Goal: Task Accomplishment & Management: Manage account settings

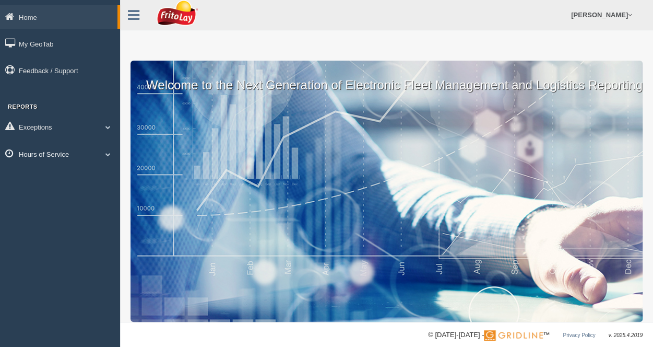
click at [108, 155] on span at bounding box center [108, 153] width 14 height 5
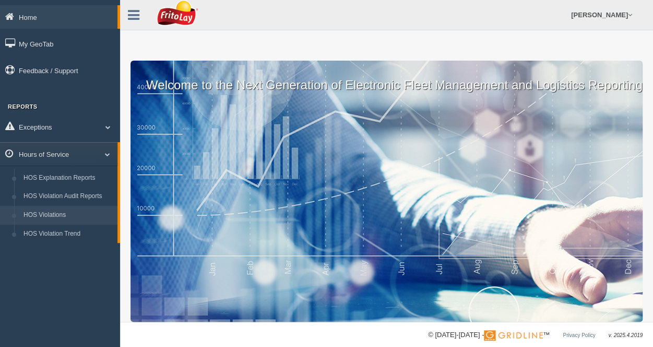
click at [47, 214] on link "HOS Violations" at bounding box center [68, 215] width 99 height 19
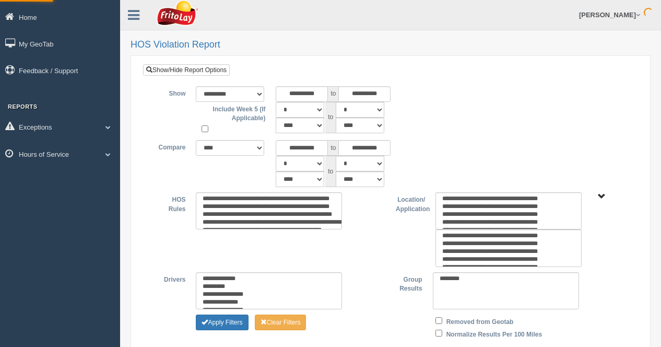
type input "*********"
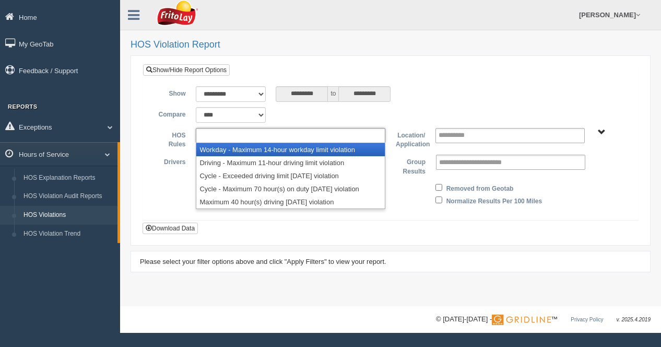
click at [312, 134] on ul at bounding box center [291, 135] width 190 height 15
click at [313, 148] on li "Workday - Maximum 14-hour workday limit violation" at bounding box center [290, 149] width 189 height 13
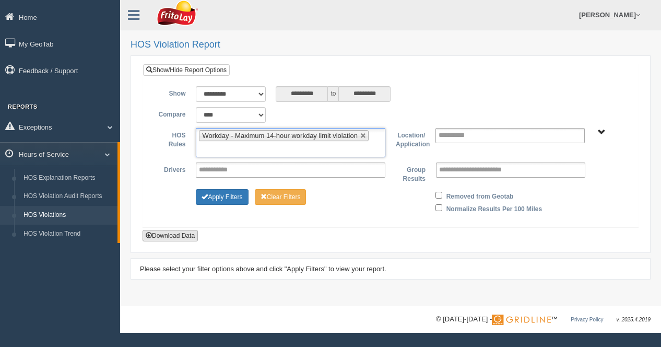
click at [179, 230] on button "Download Data" at bounding box center [170, 235] width 55 height 11
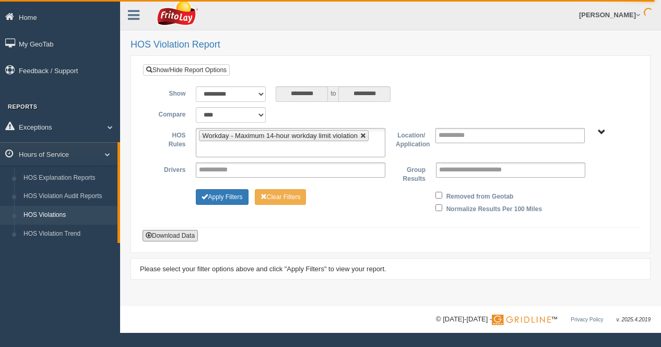
click at [362, 134] on link at bounding box center [363, 136] width 6 height 6
type input "**********"
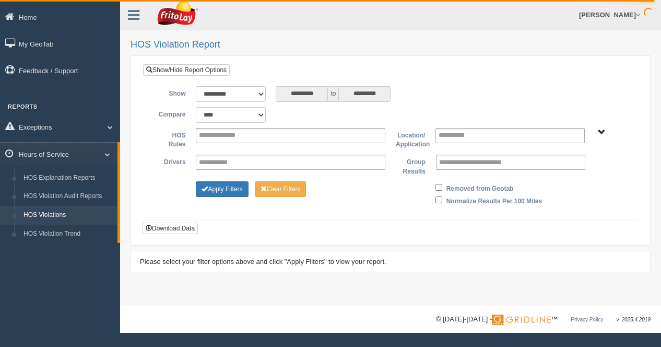
click at [602, 131] on span "[GEOGRAPHIC_DATA]-MU01644 [GEOGRAPHIC_DATA]-MU01512 GREATER [GEOGRAPHIC_DATA]-M…" at bounding box center [602, 132] width 8 height 8
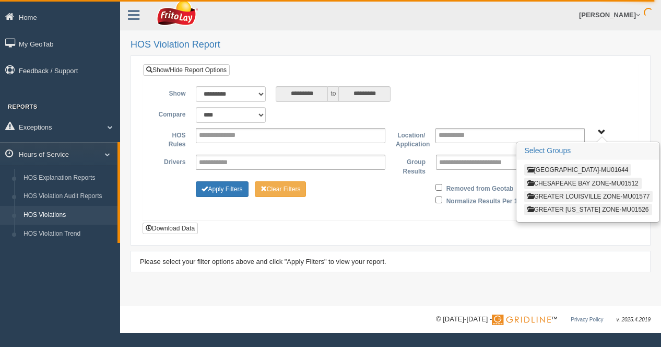
click at [592, 166] on button "[GEOGRAPHIC_DATA]-MU01644" at bounding box center [577, 169] width 107 height 11
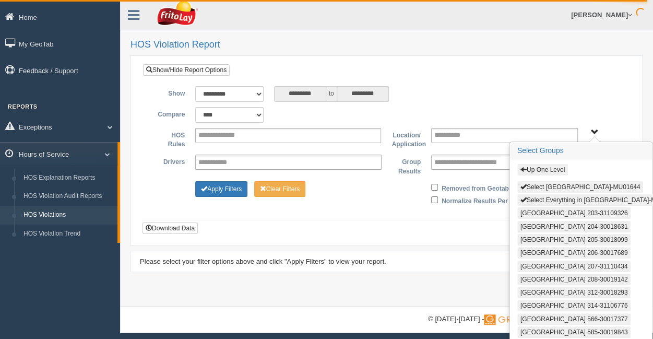
click at [565, 198] on button "Select Everything in BLUE RIDGE ZONE ZONE-MU01644" at bounding box center [600, 199] width 164 height 11
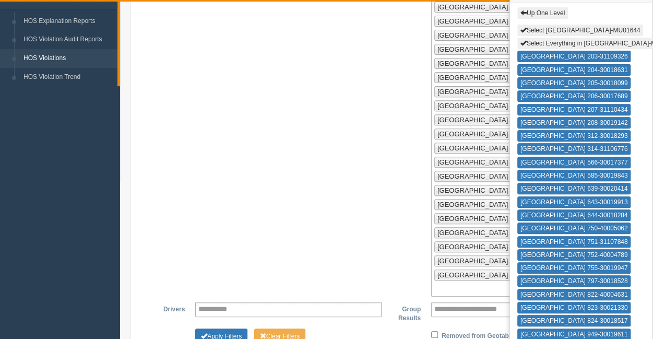
scroll to position [418, 0]
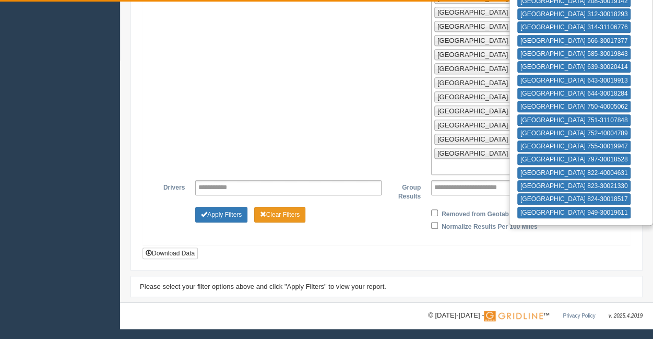
click at [278, 213] on button "Clear Filters" at bounding box center [280, 215] width 52 height 16
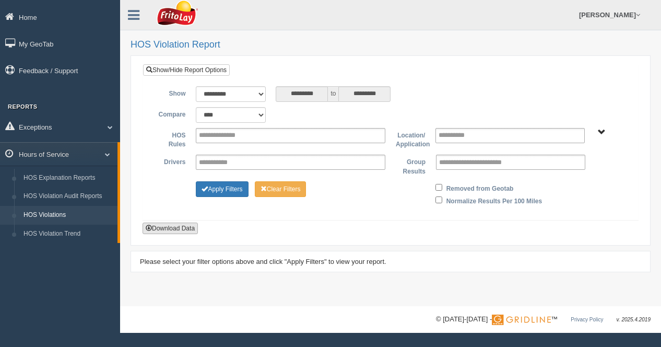
click at [182, 224] on button "Download Data" at bounding box center [170, 227] width 55 height 11
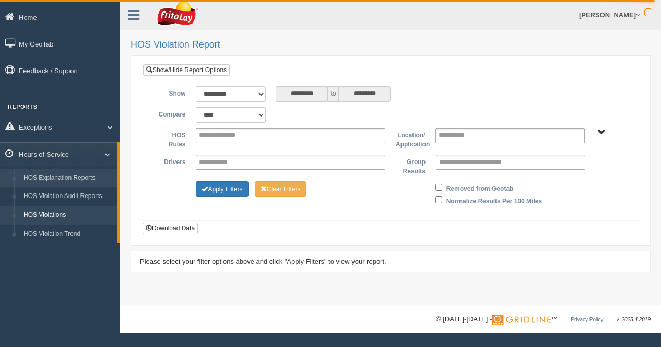
click at [75, 176] on link "HOS Explanation Reports" at bounding box center [68, 178] width 99 height 19
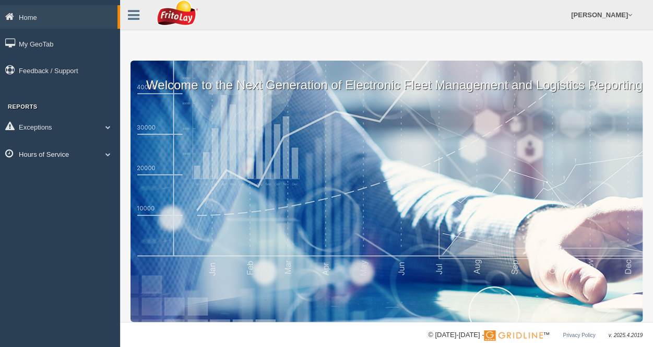
click at [105, 154] on span at bounding box center [108, 153] width 14 height 5
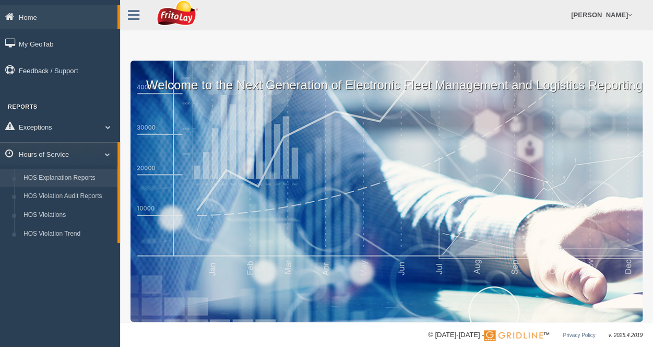
click at [77, 176] on link "HOS Explanation Reports" at bounding box center [68, 178] width 99 height 19
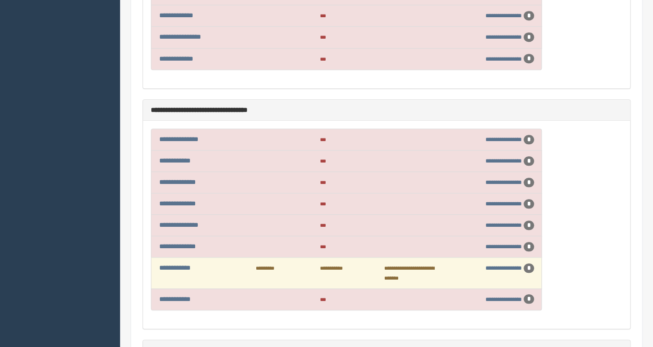
scroll to position [418, 0]
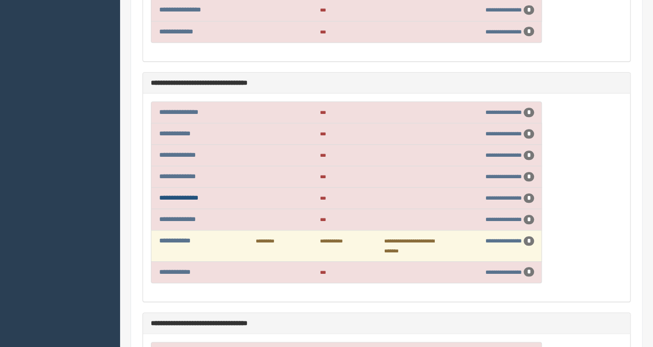
click at [191, 194] on link "**********" at bounding box center [178, 197] width 39 height 7
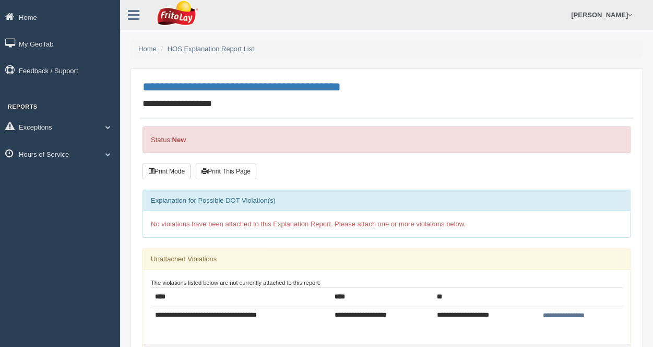
click at [567, 310] on input "**********" at bounding box center [564, 315] width 48 height 11
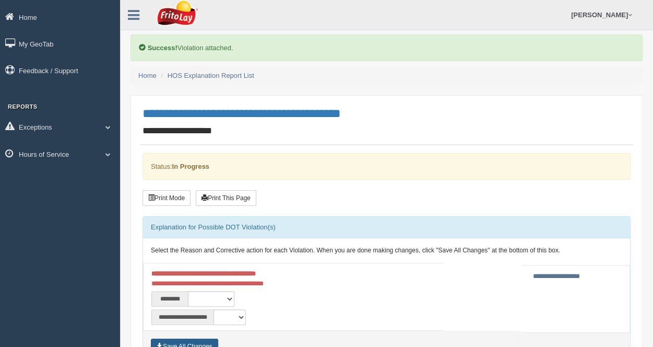
click at [211, 341] on button "Save All Changes" at bounding box center [184, 346] width 67 height 16
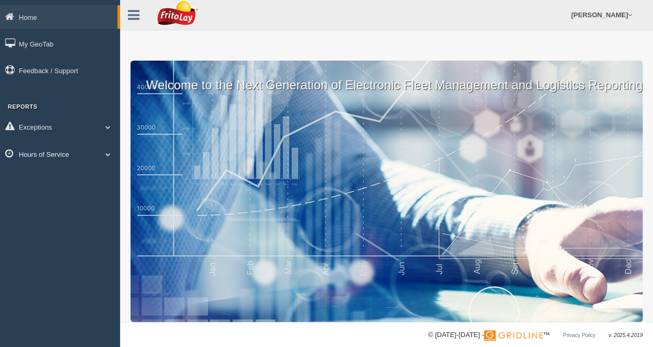
click at [111, 153] on span at bounding box center [108, 153] width 14 height 5
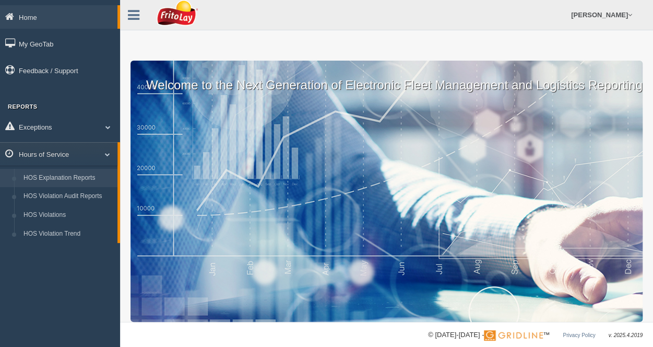
click at [83, 178] on link "HOS Explanation Reports" at bounding box center [68, 178] width 99 height 19
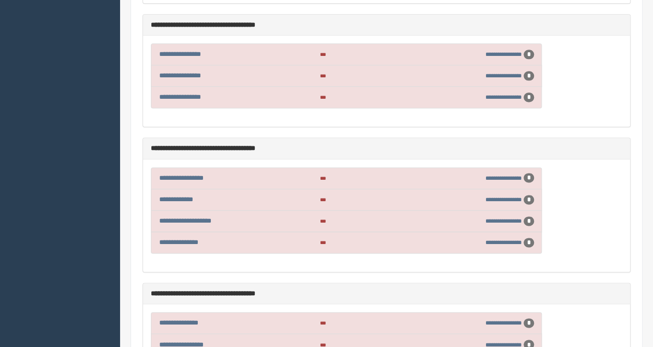
scroll to position [6632, 0]
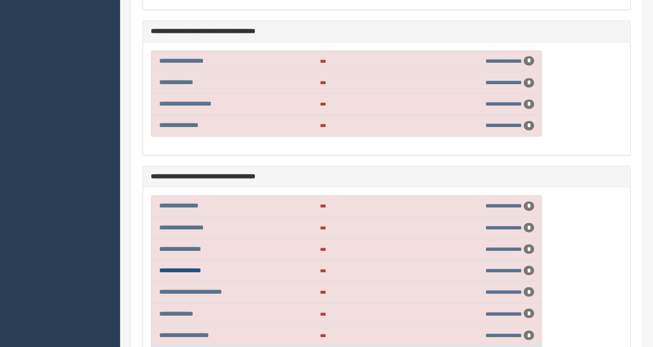
click at [195, 266] on link "**********" at bounding box center [180, 269] width 42 height 7
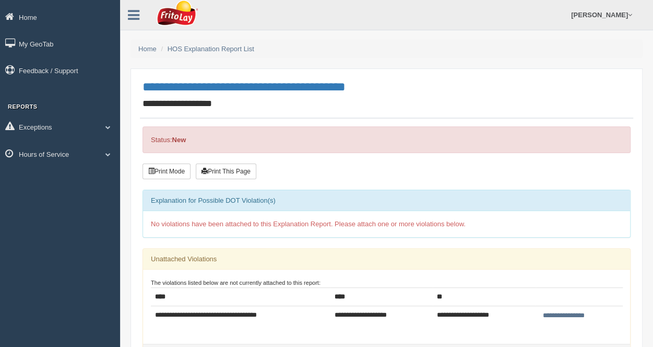
click at [559, 313] on input "**********" at bounding box center [564, 315] width 48 height 11
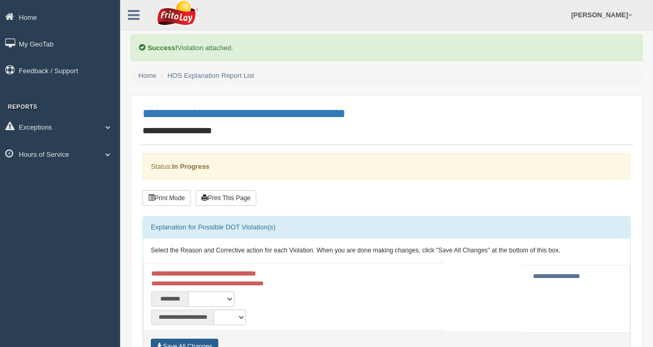
click at [190, 343] on button "Save All Changes" at bounding box center [184, 346] width 67 height 16
click at [50, 150] on link "Hours of Service" at bounding box center [60, 154] width 120 height 24
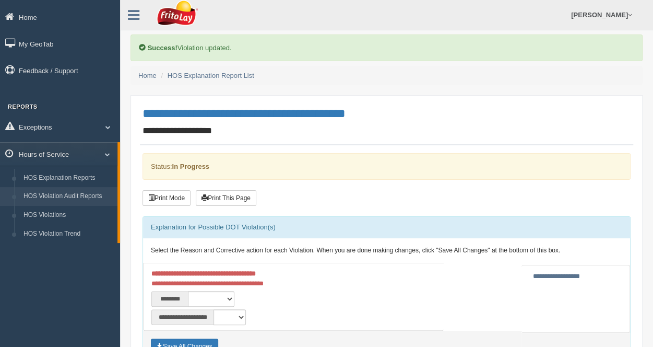
click at [64, 193] on link "HOS Violation Audit Reports" at bounding box center [68, 196] width 99 height 19
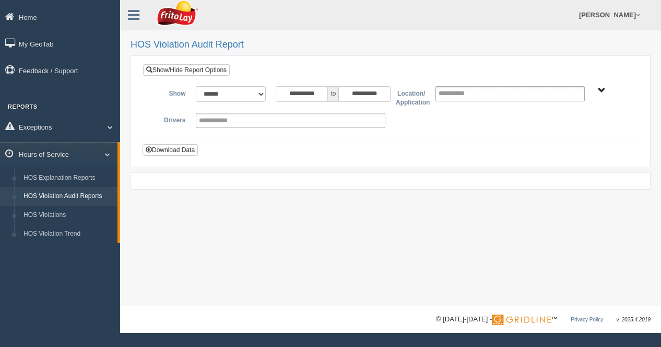
click at [327, 92] on input "**********" at bounding box center [302, 94] width 52 height 16
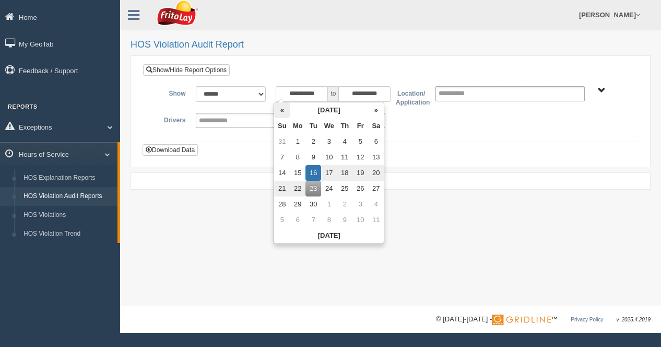
click at [280, 111] on th "«" at bounding box center [282, 110] width 16 height 16
click at [360, 140] on td "1" at bounding box center [363, 142] width 16 height 16
type input "**********"
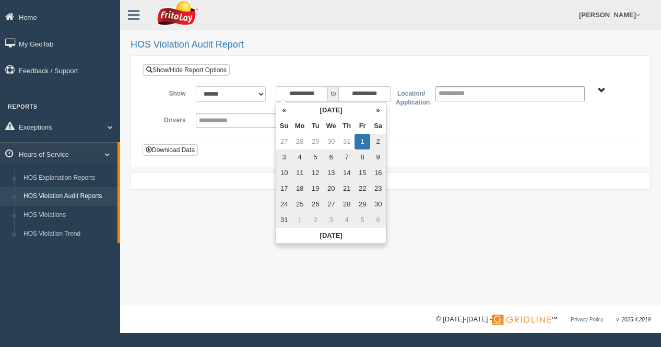
click at [602, 87] on span "[GEOGRAPHIC_DATA]-MU01644 [GEOGRAPHIC_DATA]-MU01512 GREATER [GEOGRAPHIC_DATA]-M…" at bounding box center [602, 91] width 8 height 8
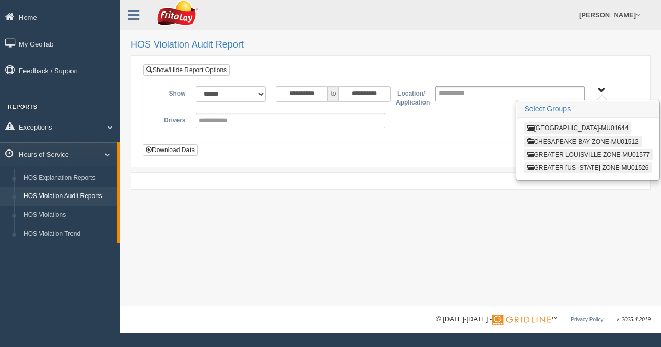
click at [562, 152] on button "GREATER LOUISVILLE ZONE-MU01577" at bounding box center [588, 154] width 128 height 11
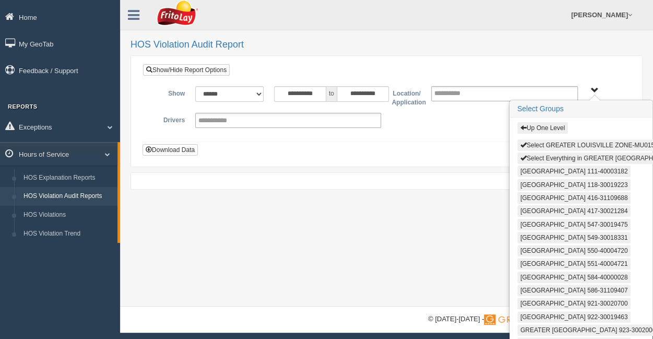
click at [553, 156] on button "Select Everything in GREATER LOUISVILLE ZONE-MU01577" at bounding box center [625, 157] width 215 height 11
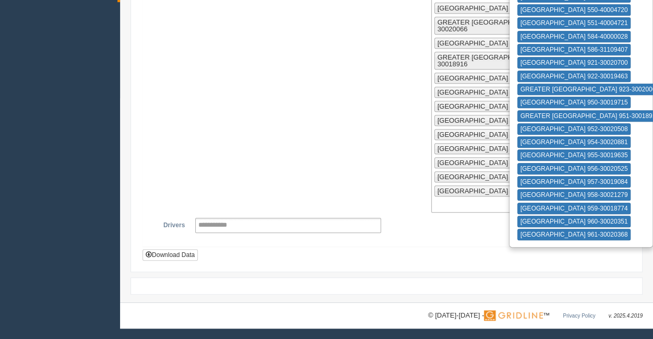
scroll to position [379, 0]
click at [162, 256] on button "Download Data" at bounding box center [170, 254] width 55 height 11
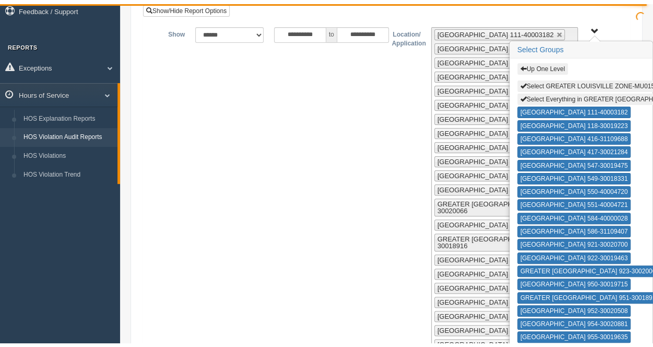
scroll to position [0, 0]
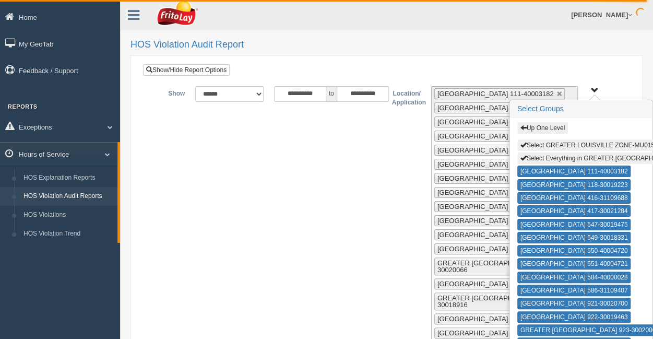
click at [595, 89] on span "Up One Level Select GREATER LOUISVILLE ZONE-MU01577 Select Everything in GREATE…" at bounding box center [595, 91] width 8 height 8
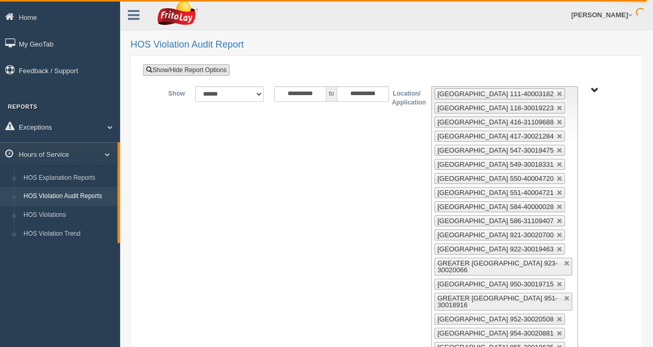
click at [193, 72] on link "Show/Hide Report Options" at bounding box center [186, 69] width 87 height 11
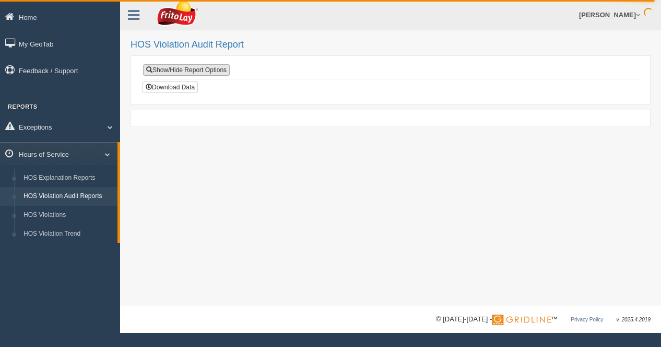
click at [194, 69] on link "Show/Hide Report Options" at bounding box center [186, 69] width 87 height 11
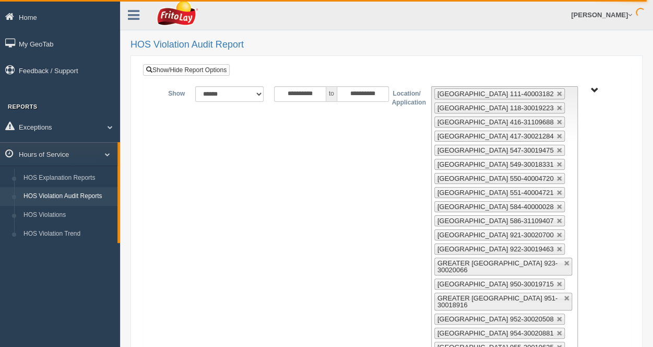
click at [593, 89] on span "Up One Level Select GREATER LOUISVILLE ZONE-MU01577 Select Everything in GREATE…" at bounding box center [595, 91] width 8 height 8
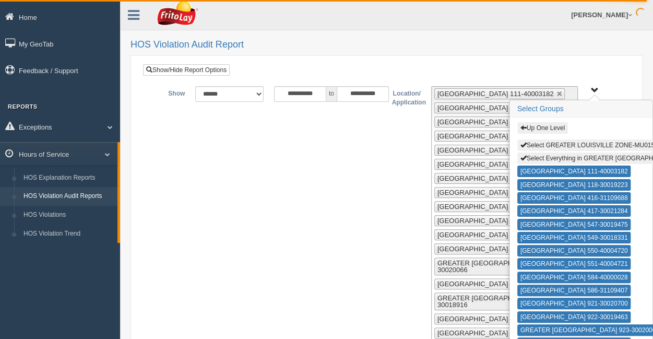
click at [546, 123] on button "Up One Level" at bounding box center [543, 127] width 51 height 11
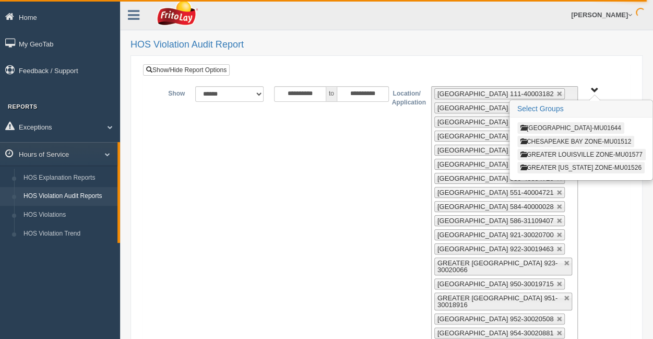
click at [551, 127] on button "BLUE RIDGE ZONE ZONE-MU01644" at bounding box center [571, 127] width 107 height 11
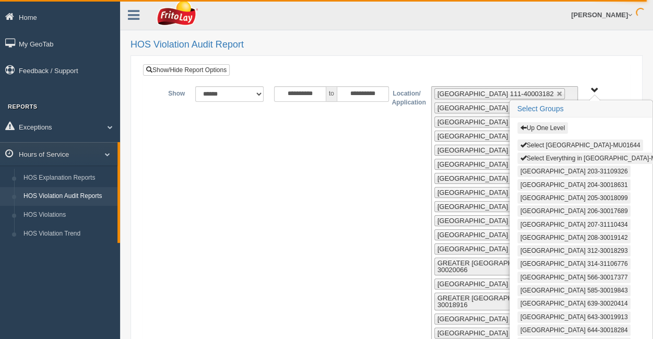
click at [545, 152] on button "Select Everything in BLUE RIDGE ZONE ZONE-MU01644" at bounding box center [600, 157] width 164 height 11
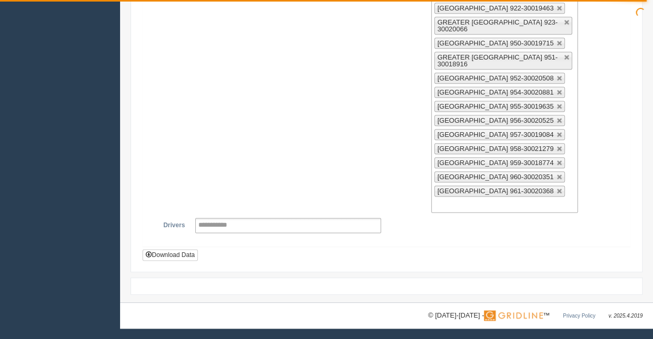
scroll to position [831, 0]
click at [173, 253] on button "Download Data" at bounding box center [170, 254] width 55 height 11
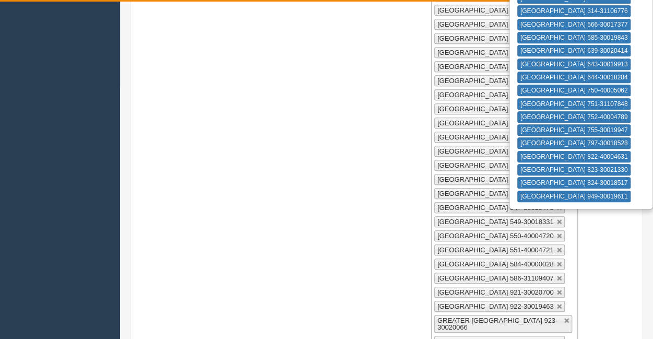
scroll to position [0, 0]
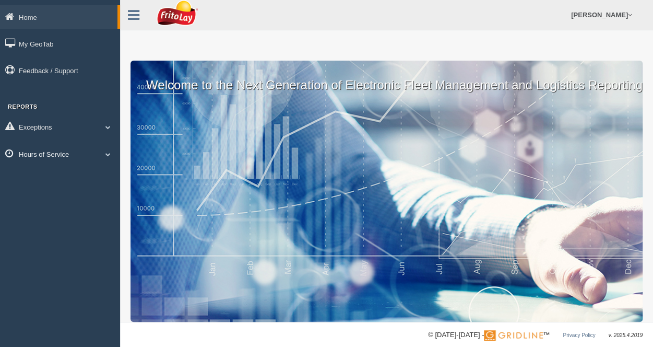
click at [103, 153] on span at bounding box center [108, 153] width 14 height 5
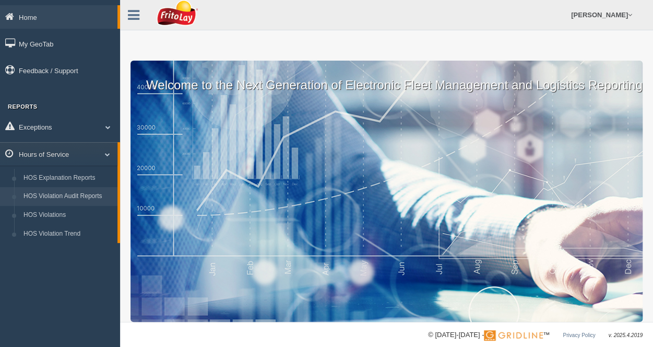
click at [75, 194] on link "HOS Violation Audit Reports" at bounding box center [68, 196] width 99 height 19
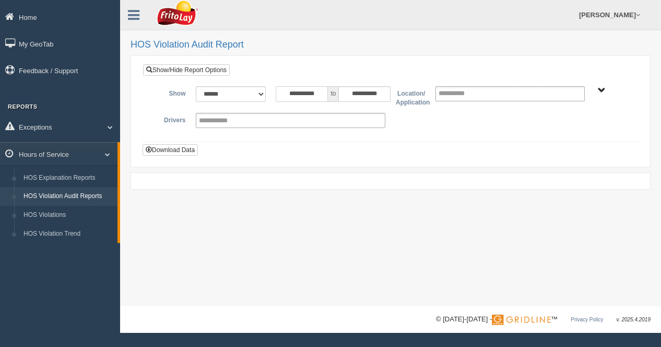
click at [323, 93] on input "**********" at bounding box center [302, 94] width 52 height 16
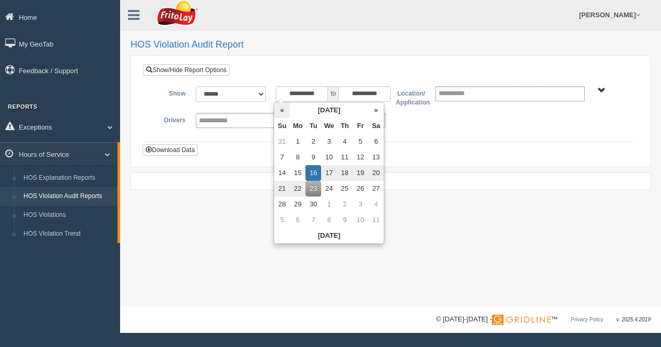
click at [285, 109] on th "«" at bounding box center [282, 110] width 16 height 16
click at [363, 142] on td "1" at bounding box center [363, 142] width 16 height 16
type input "**********"
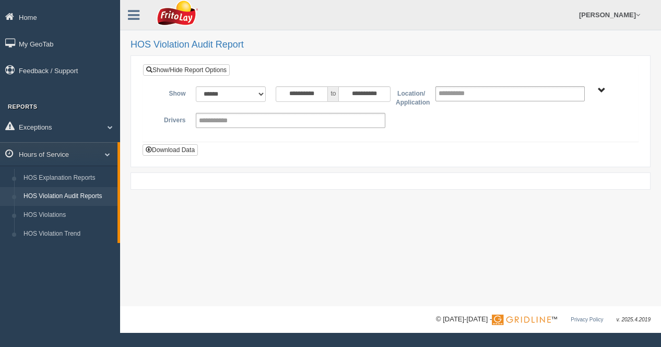
drag, startPoint x: 602, startPoint y: 89, endPoint x: 597, endPoint y: 92, distance: 5.6
click at [602, 89] on span "BLUE RIDGE ZONE ZONE-MU01644 CHESAPEAKE BAY ZONE-MU01512 GREATER LOUISVILLE ZON…" at bounding box center [602, 91] width 8 height 8
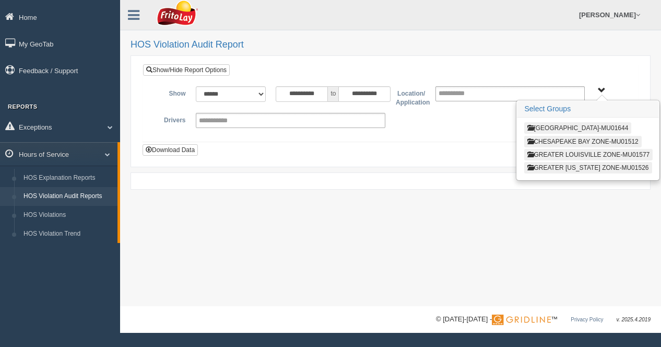
click at [575, 125] on button "BLUE RIDGE ZONE ZONE-MU01644" at bounding box center [577, 127] width 107 height 11
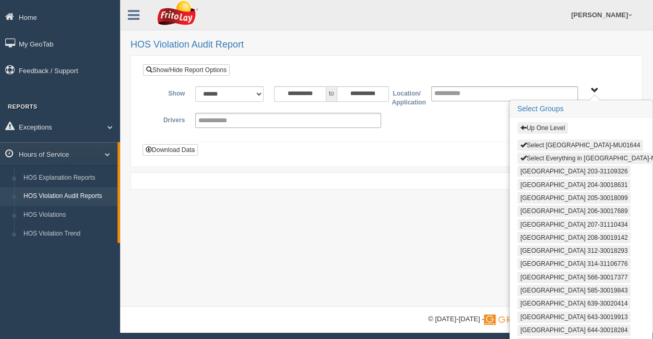
click at [558, 152] on button "Select Everything in BLUE RIDGE ZONE ZONE-MU01644" at bounding box center [600, 157] width 164 height 11
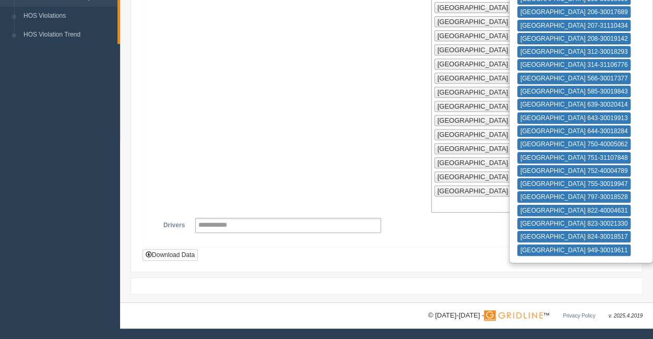
scroll to position [338, 0]
click at [173, 257] on button "Download Data" at bounding box center [170, 254] width 55 height 11
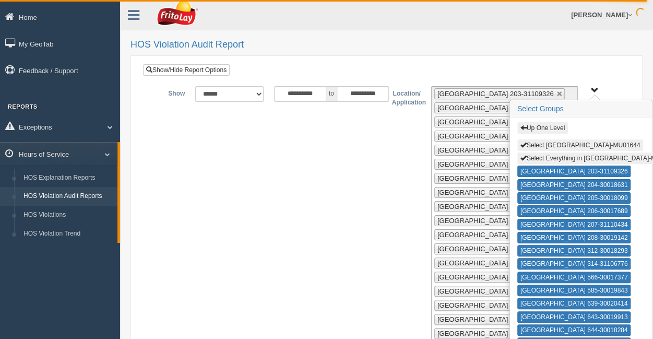
scroll to position [0, 0]
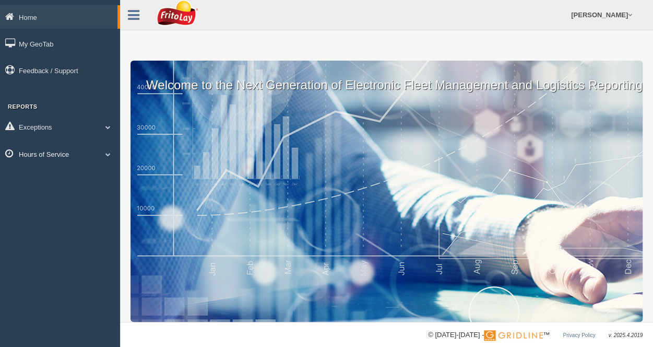
click at [106, 155] on span at bounding box center [108, 153] width 14 height 5
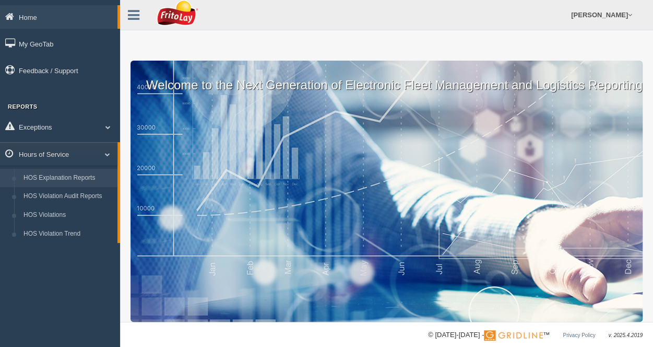
click at [68, 177] on link "HOS Explanation Reports" at bounding box center [68, 178] width 99 height 19
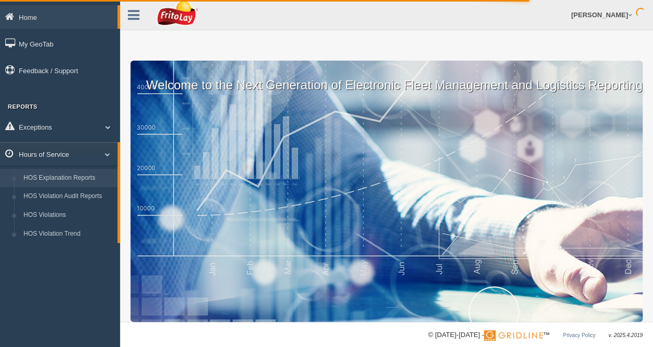
click at [109, 152] on span at bounding box center [104, 153] width 14 height 5
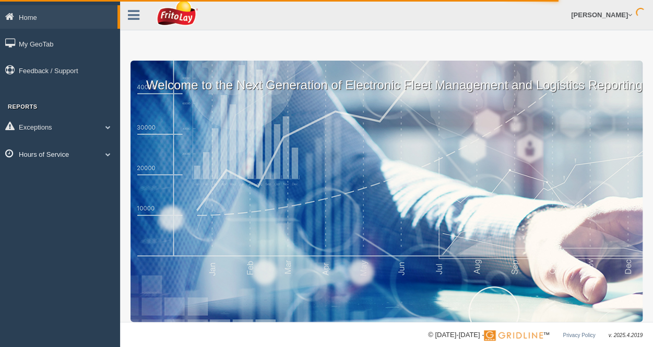
click at [108, 151] on span at bounding box center [108, 153] width 14 height 5
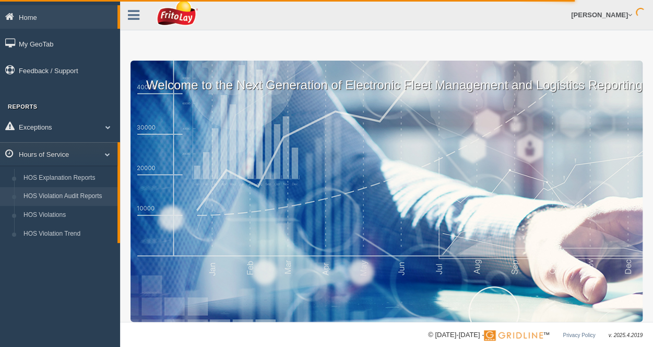
click at [78, 196] on link "HOS Violation Audit Reports" at bounding box center [68, 196] width 99 height 19
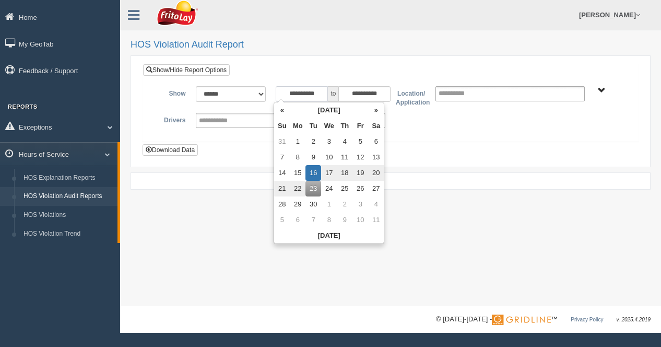
click at [320, 90] on input "**********" at bounding box center [302, 94] width 52 height 16
click at [281, 110] on th "«" at bounding box center [282, 110] width 16 height 16
click at [363, 139] on td "1" at bounding box center [363, 142] width 16 height 16
type input "**********"
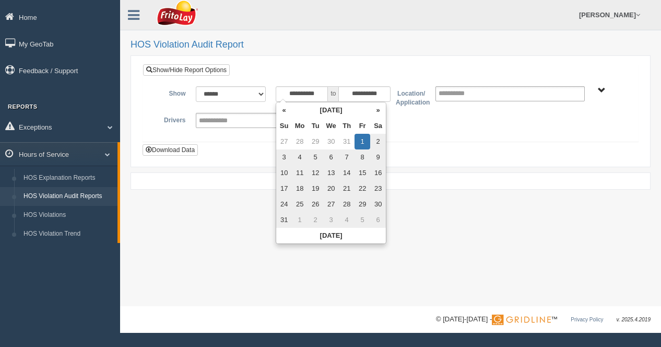
click at [600, 91] on span "[GEOGRAPHIC_DATA]-MU01644 [GEOGRAPHIC_DATA]-MU01512 GREATER [GEOGRAPHIC_DATA]-M…" at bounding box center [602, 91] width 8 height 8
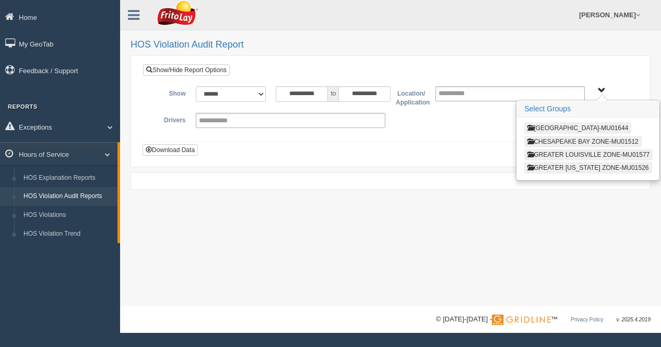
click at [579, 136] on button "CHESAPEAKE BAY ZONE-MU01512" at bounding box center [582, 141] width 117 height 11
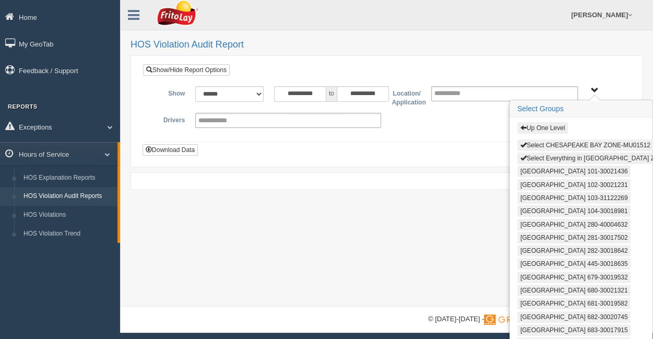
click at [560, 154] on button "Select Everything in [GEOGRAPHIC_DATA] ZONE-MU01512" at bounding box center [609, 157] width 183 height 11
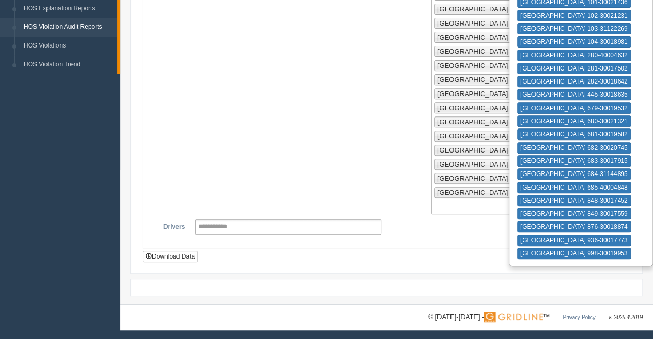
scroll to position [297, 0]
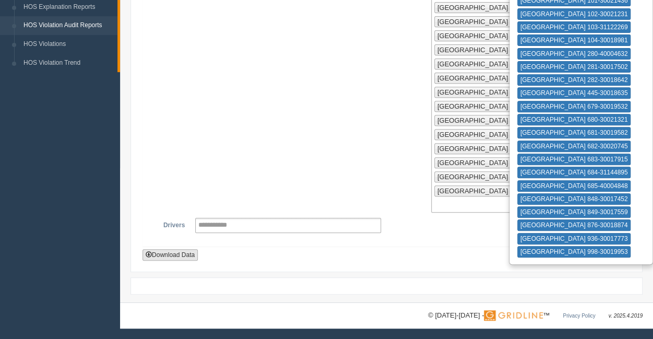
click at [178, 255] on button "Download Data" at bounding box center [170, 254] width 55 height 11
